Goal: Transaction & Acquisition: Purchase product/service

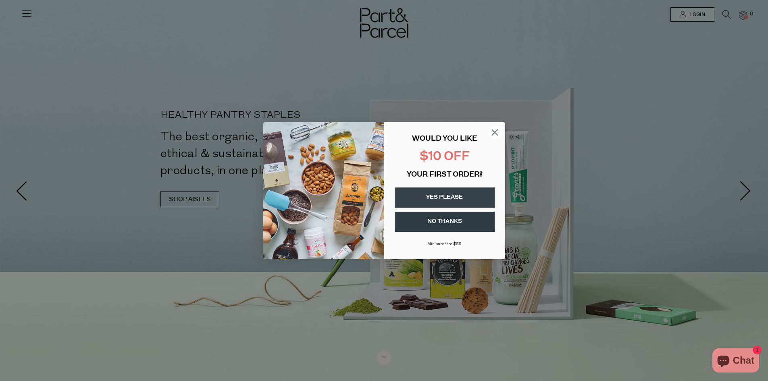
click at [498, 129] on icon "Close dialog" at bounding box center [495, 132] width 6 height 6
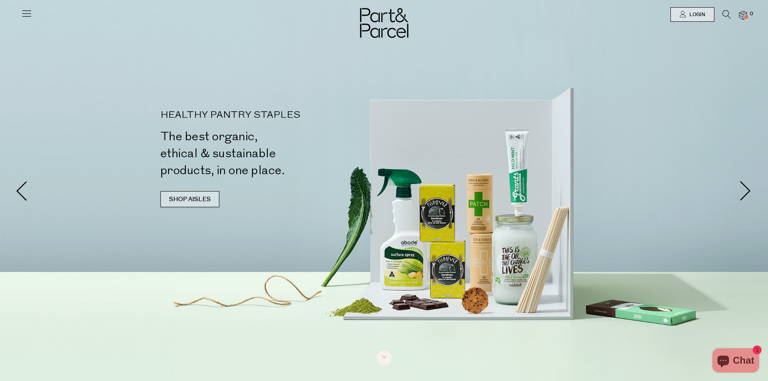
click at [185, 200] on link "SHOP AISLES" at bounding box center [189, 199] width 59 height 16
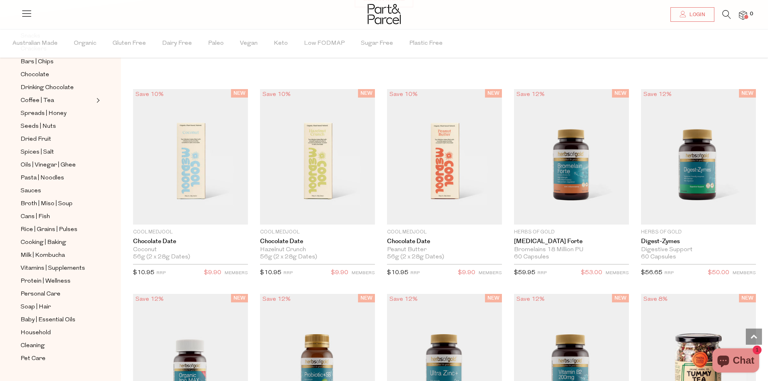
scroll to position [150, 0]
click at [25, 341] on span "Cleaning" at bounding box center [33, 346] width 24 height 10
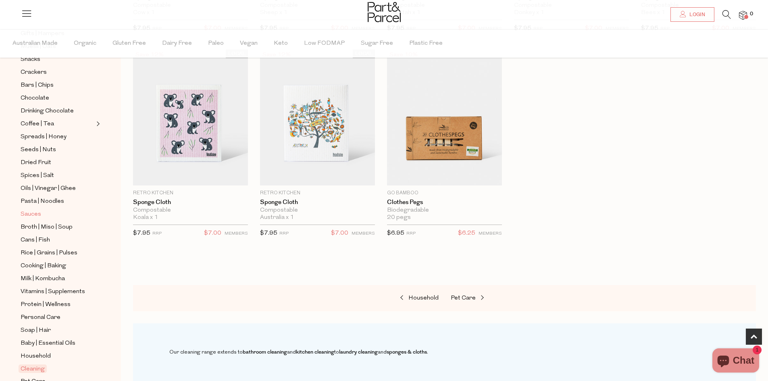
scroll to position [155, 0]
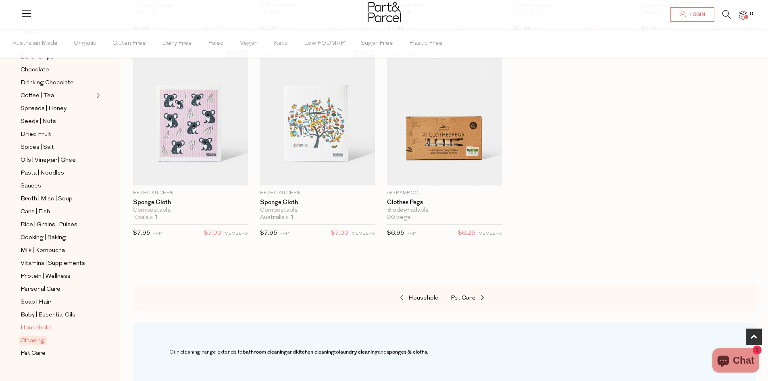
click at [32, 323] on span "Household" at bounding box center [36, 328] width 30 height 10
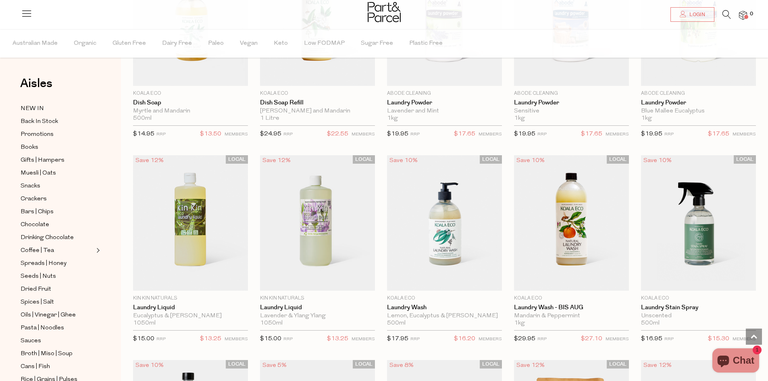
scroll to position [1590, 0]
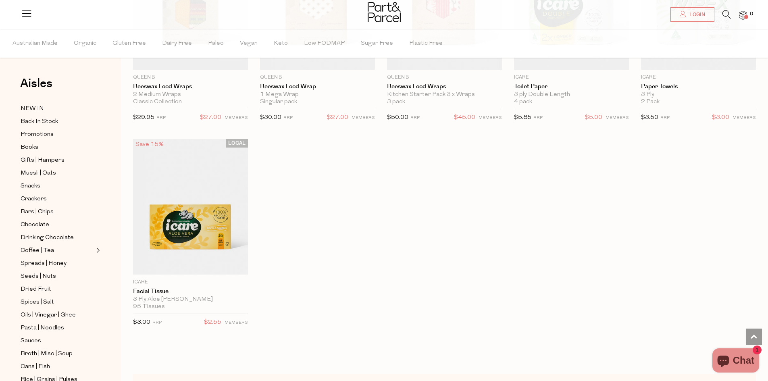
scroll to position [3246, 0]
click at [27, 145] on span "Books" at bounding box center [30, 148] width 18 height 10
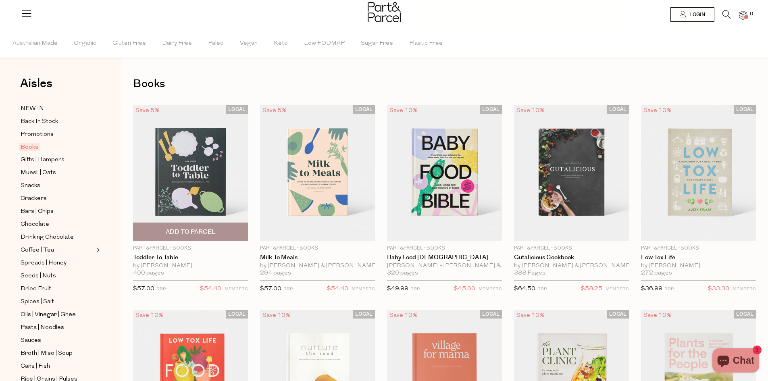
click at [185, 191] on img at bounding box center [190, 172] width 115 height 135
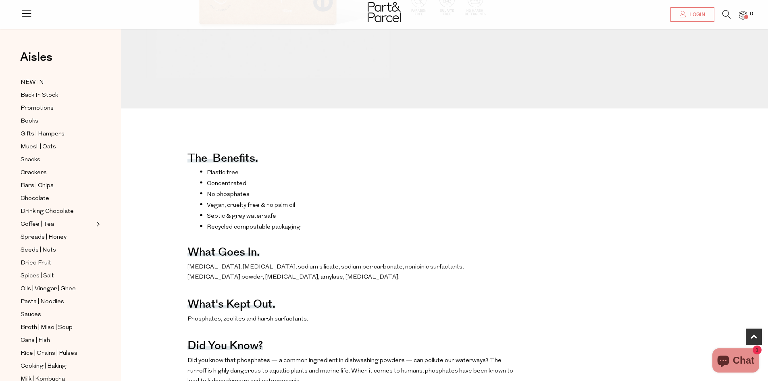
scroll to position [288, 0]
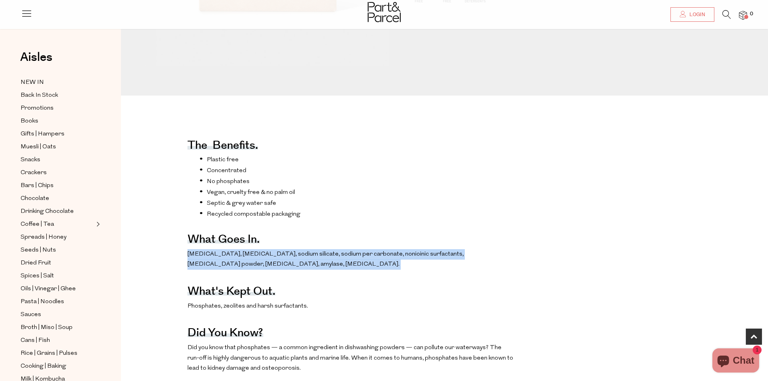
drag, startPoint x: 184, startPoint y: 270, endPoint x: 319, endPoint y: 283, distance: 136.1
click at [319, 283] on div "The benefits. Plastic free Concentrated No phosphates Vegan, cruelty free & no …" at bounding box center [450, 292] width 647 height 337
copy p "Sodium carbonate, sodium citrate, sodium silicate, sodium per carbonate, nonioi…"
click at [129, 183] on div "The benefits. Plastic free Concentrated No phosphates Vegan, cruelty free & no …" at bounding box center [450, 292] width 647 height 337
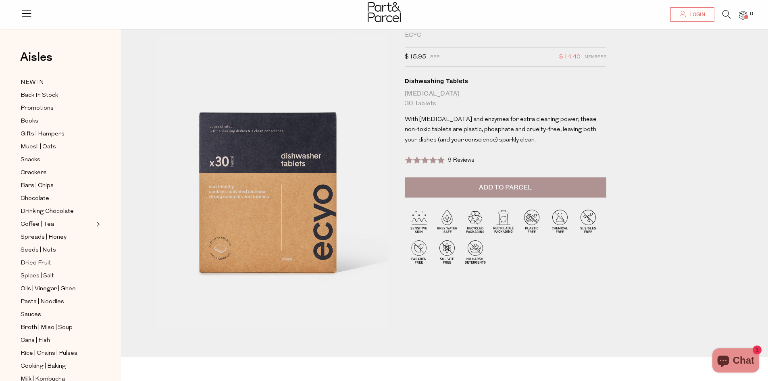
scroll to position [0, 0]
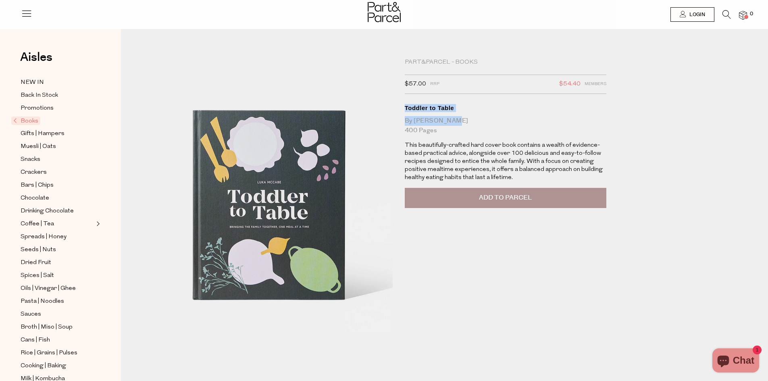
drag, startPoint x: 403, startPoint y: 101, endPoint x: 462, endPoint y: 123, distance: 62.8
click at [462, 123] on div "Part&Parcel - Books $57.00 RRP $54.40 Members Available: In Stock Toddler to Ta…" at bounding box center [510, 202] width 222 height 289
click at [464, 193] on button "Add to Parcel" at bounding box center [506, 198] width 202 height 20
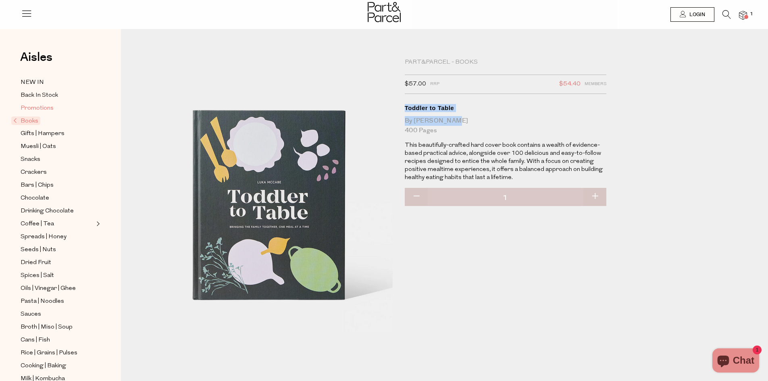
click at [35, 105] on span "Promotions" at bounding box center [37, 109] width 33 height 10
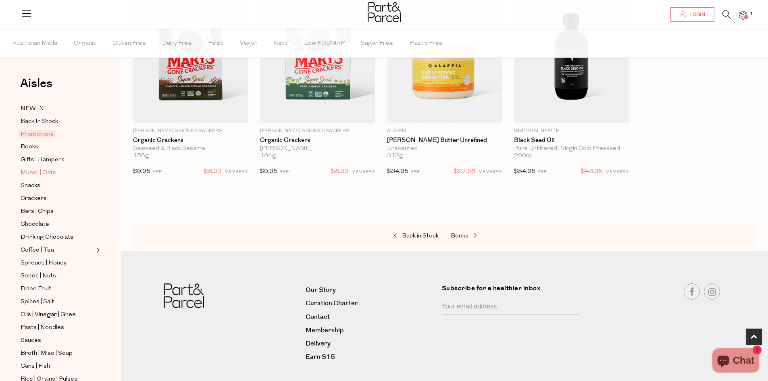
scroll to position [323, 0]
click at [35, 119] on span "Back In Stock" at bounding box center [39, 122] width 37 height 10
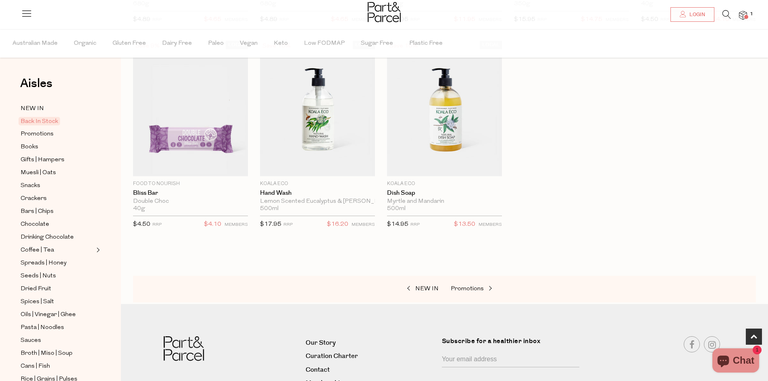
scroll to position [270, 0]
click at [43, 158] on span "Gifts | Hampers" at bounding box center [43, 160] width 44 height 10
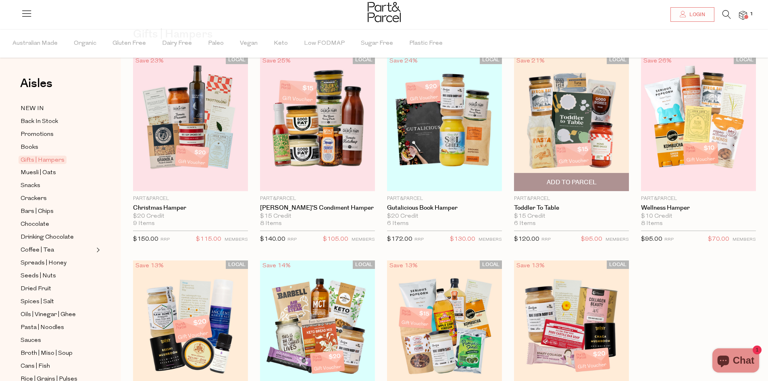
scroll to position [49, 0]
click at [59, 239] on ul "NEW IN Back In Stock Promotions Books Gifts | Hampers Muesli | Oats Snacks Crac…" at bounding box center [60, 309] width 86 height 410
click at [60, 228] on ul "NEW IN Back In Stock Promotions Books Gifts | Hampers Muesli | Oats Snacks Crac…" at bounding box center [60, 309] width 86 height 410
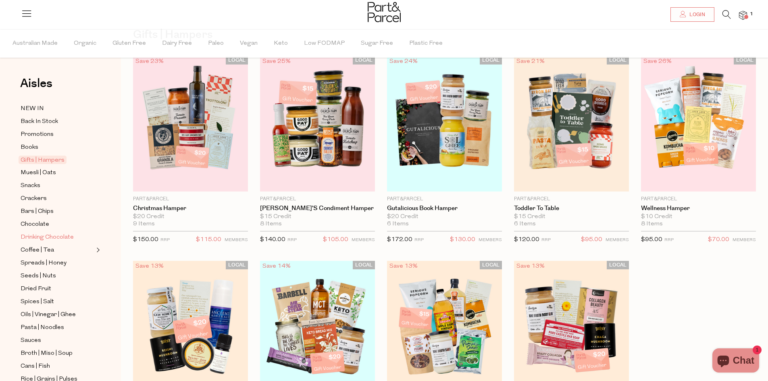
click at [57, 233] on span "Drinking Chocolate" at bounding box center [47, 238] width 53 height 10
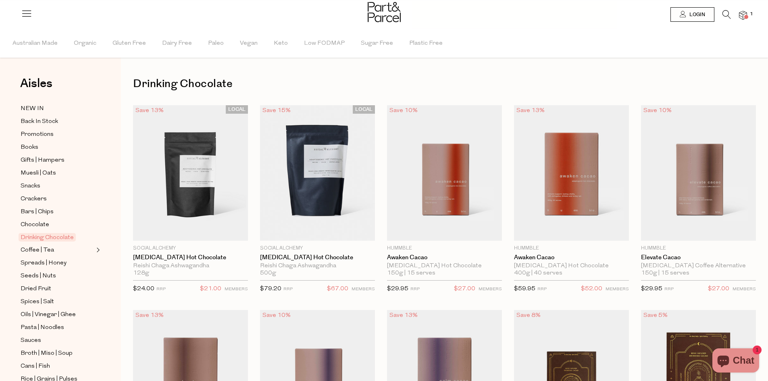
click at [741, 15] on img at bounding box center [743, 15] width 8 height 9
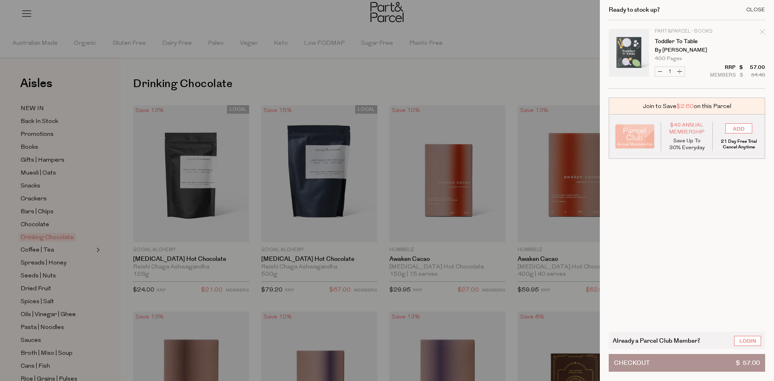
click at [757, 12] on div "Close" at bounding box center [755, 9] width 19 height 5
